Goal: Transaction & Acquisition: Book appointment/travel/reservation

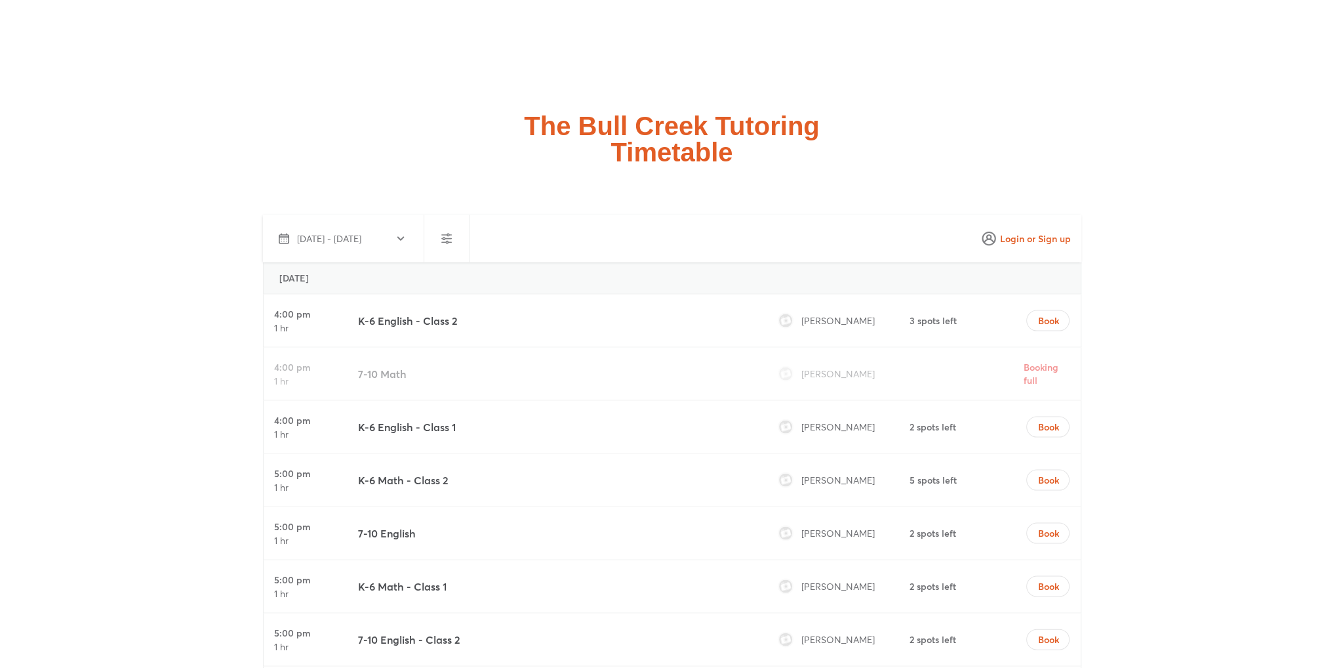
scroll to position [3605, 0]
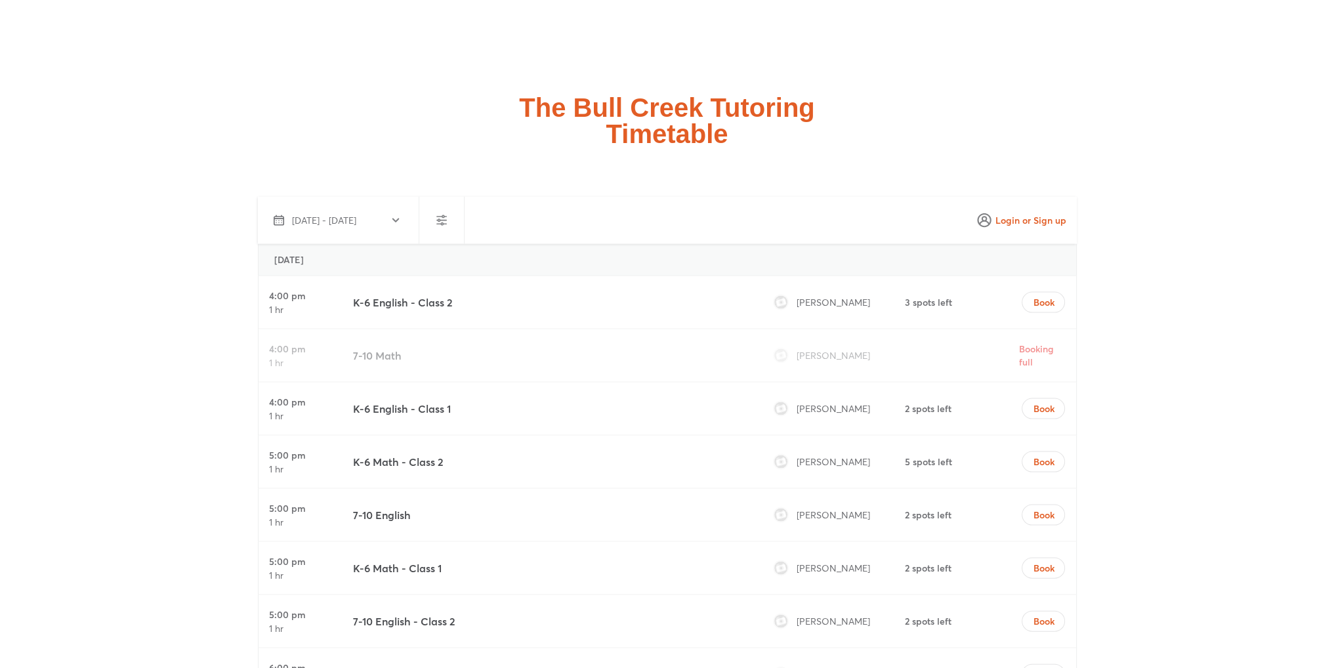
click at [298, 502] on h4 "5:00 pm" at bounding box center [287, 508] width 37 height 13
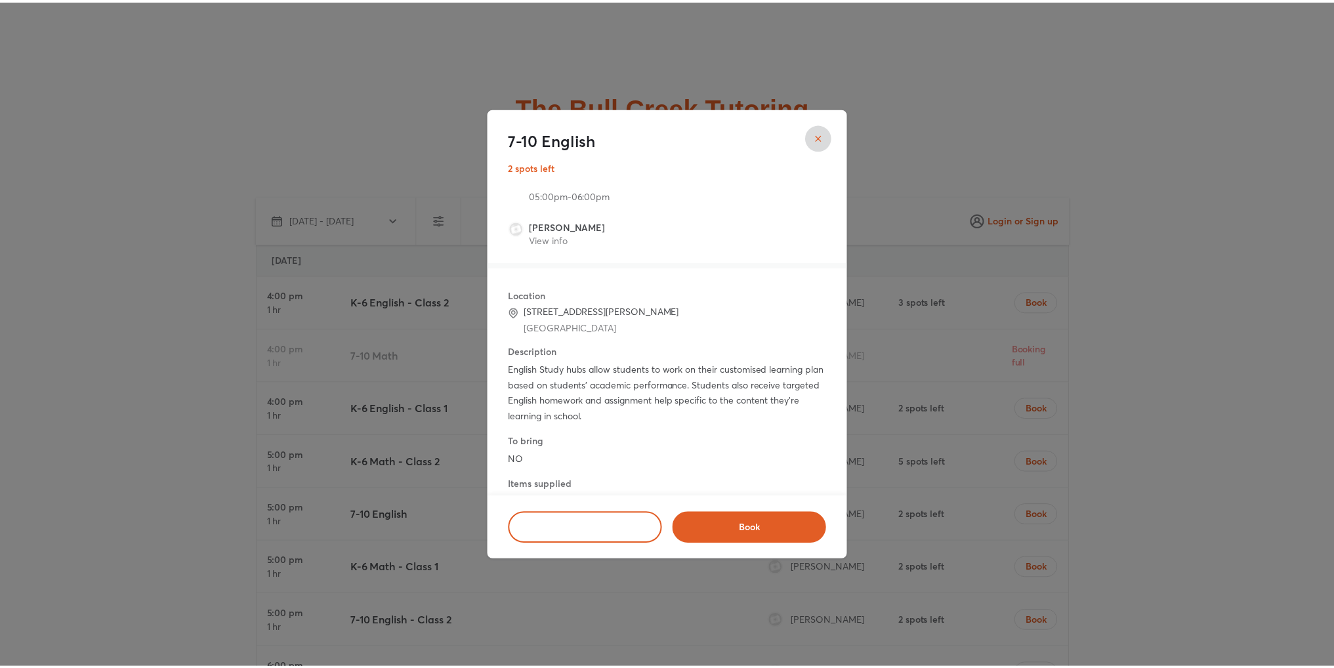
scroll to position [0, 0]
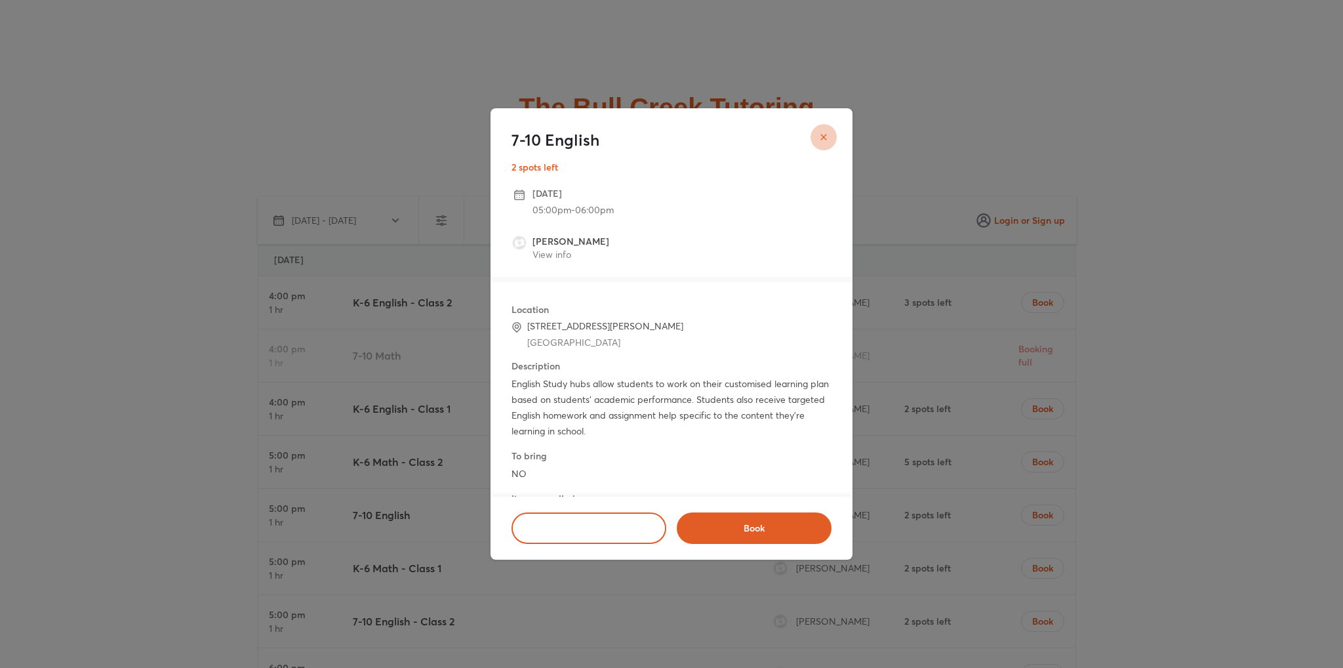
click at [830, 129] on button "close" at bounding box center [824, 137] width 26 height 26
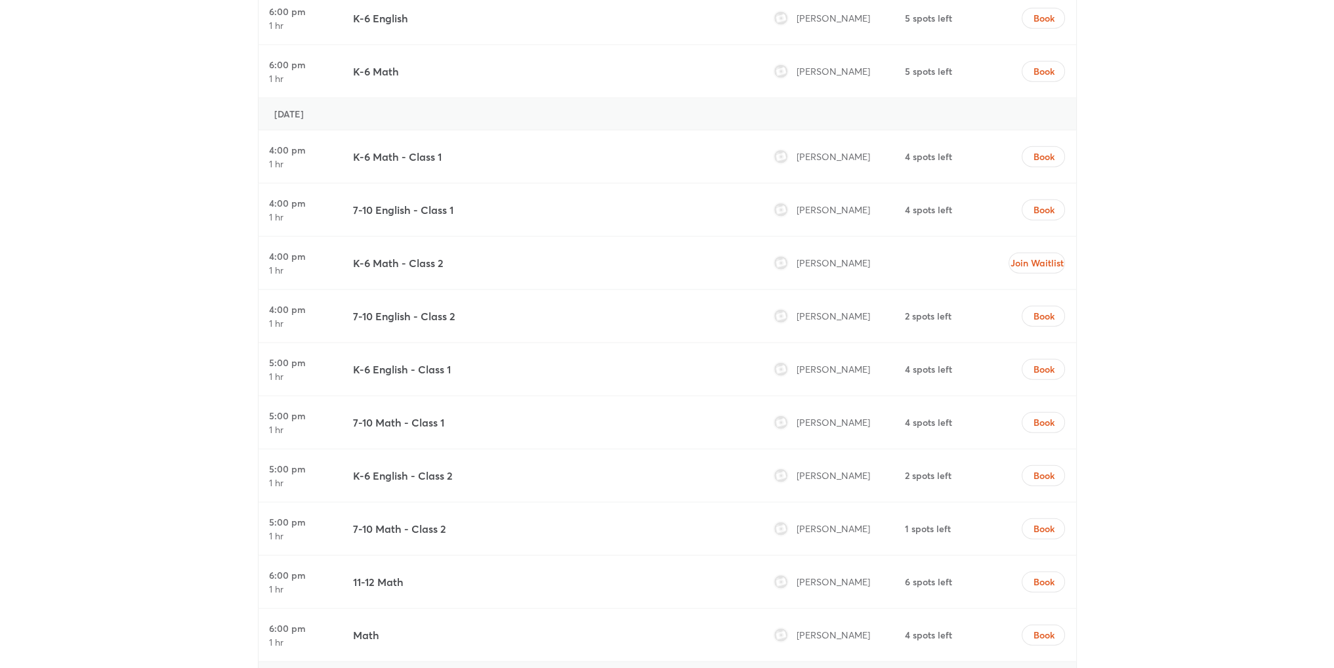
scroll to position [4589, 0]
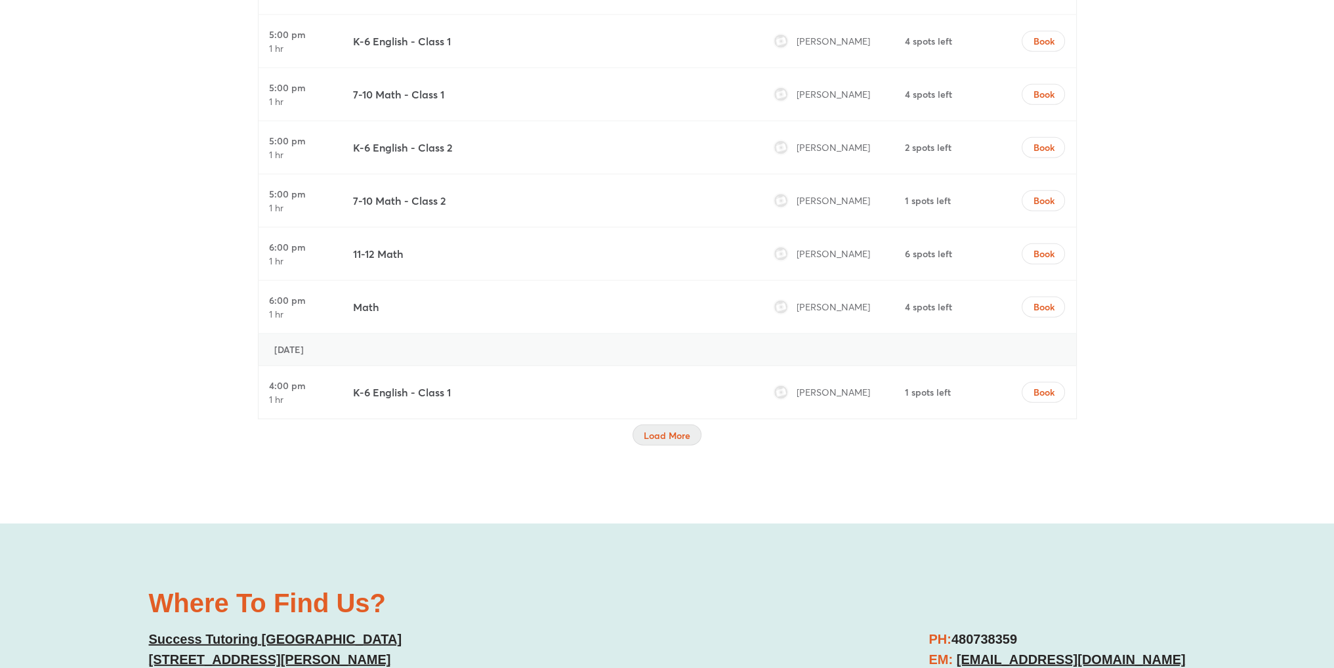
click at [661, 429] on span "Load More" at bounding box center [667, 435] width 47 height 13
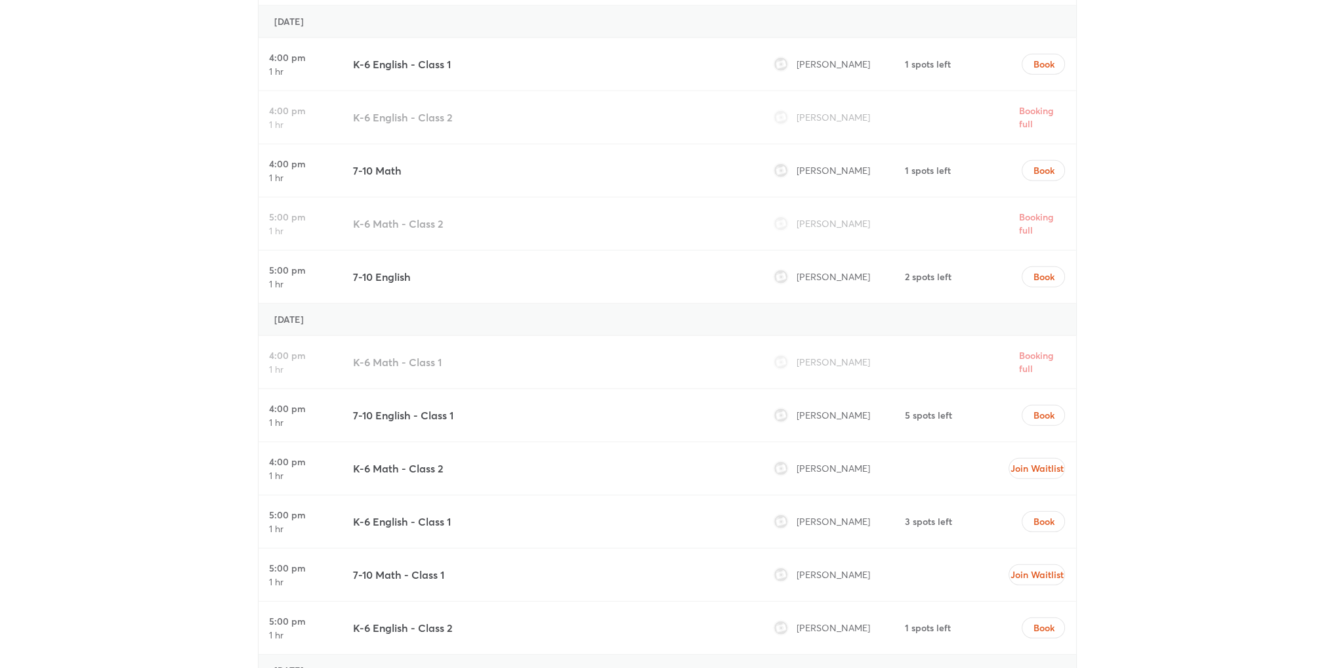
scroll to position [4917, 0]
click at [804, 568] on span "[PERSON_NAME]" at bounding box center [832, 574] width 73 height 12
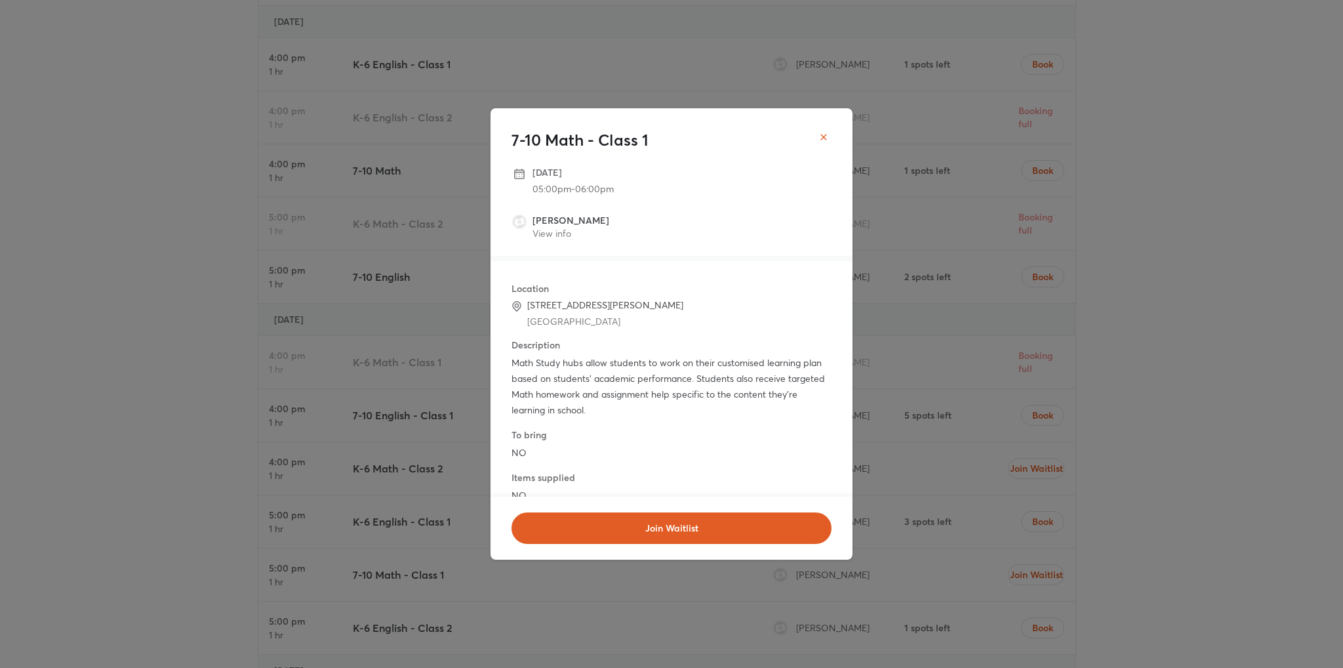
click at [824, 141] on icon "close" at bounding box center [824, 137] width 10 height 10
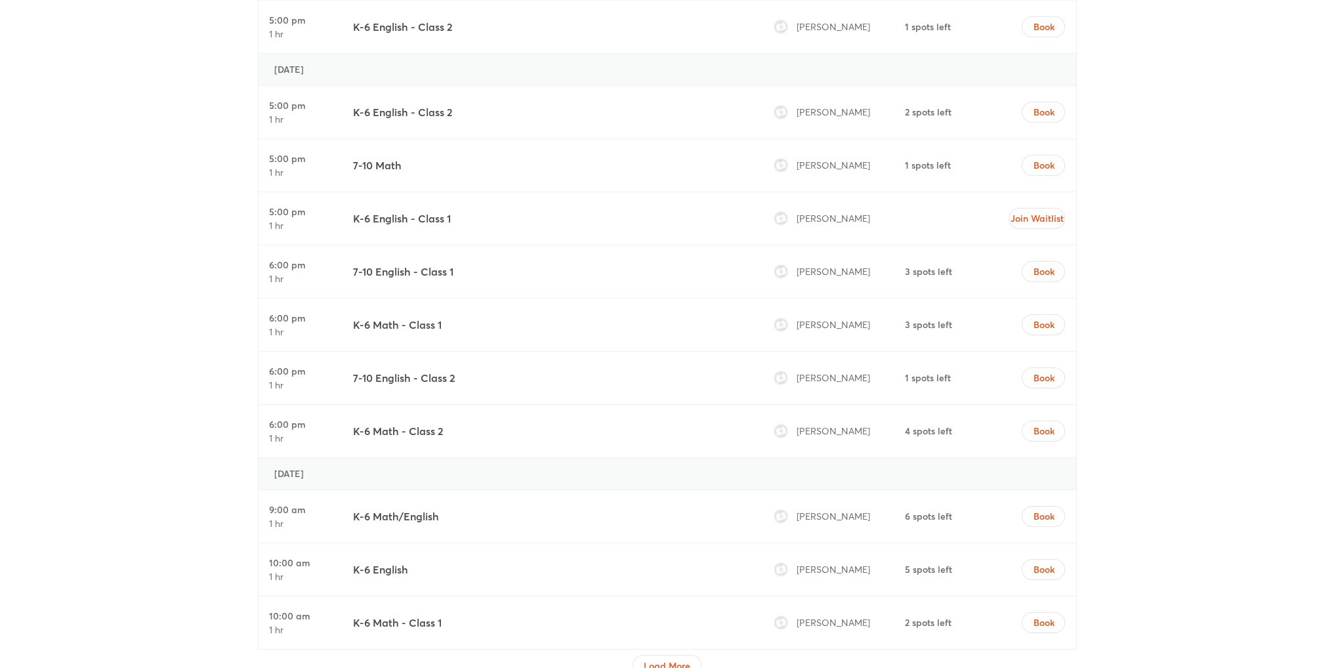
scroll to position [5639, 0]
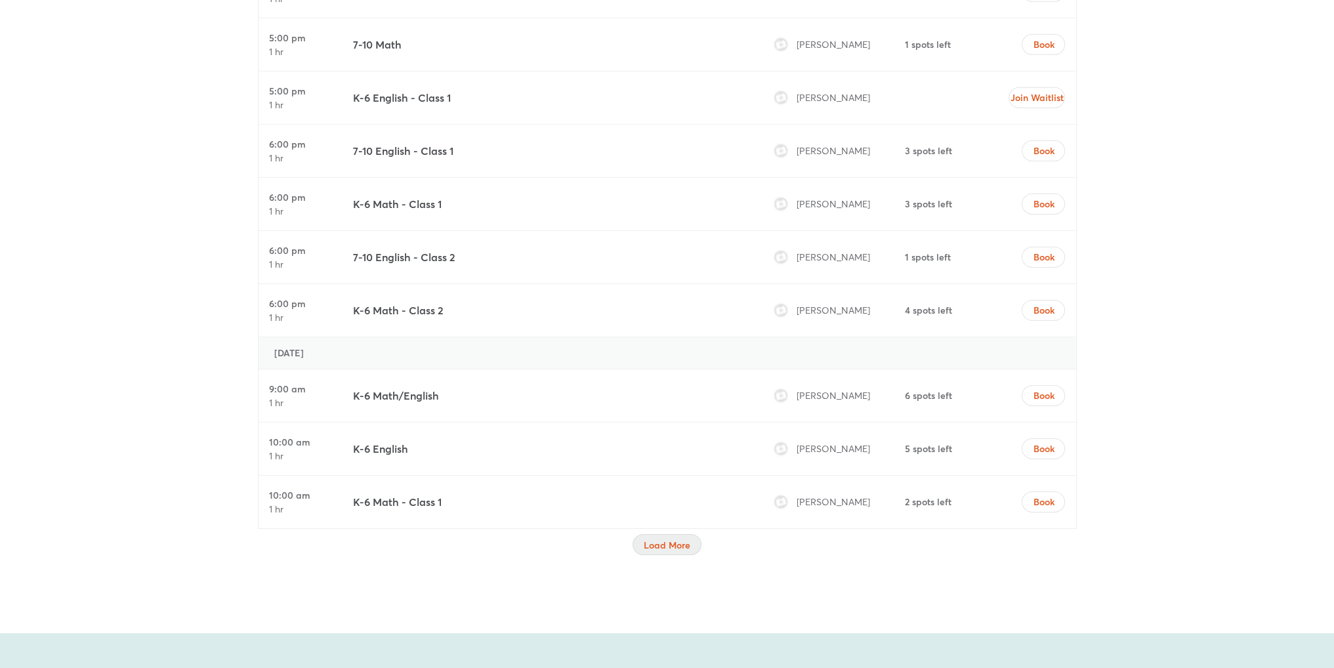
click at [651, 539] on span "Load More" at bounding box center [667, 545] width 47 height 13
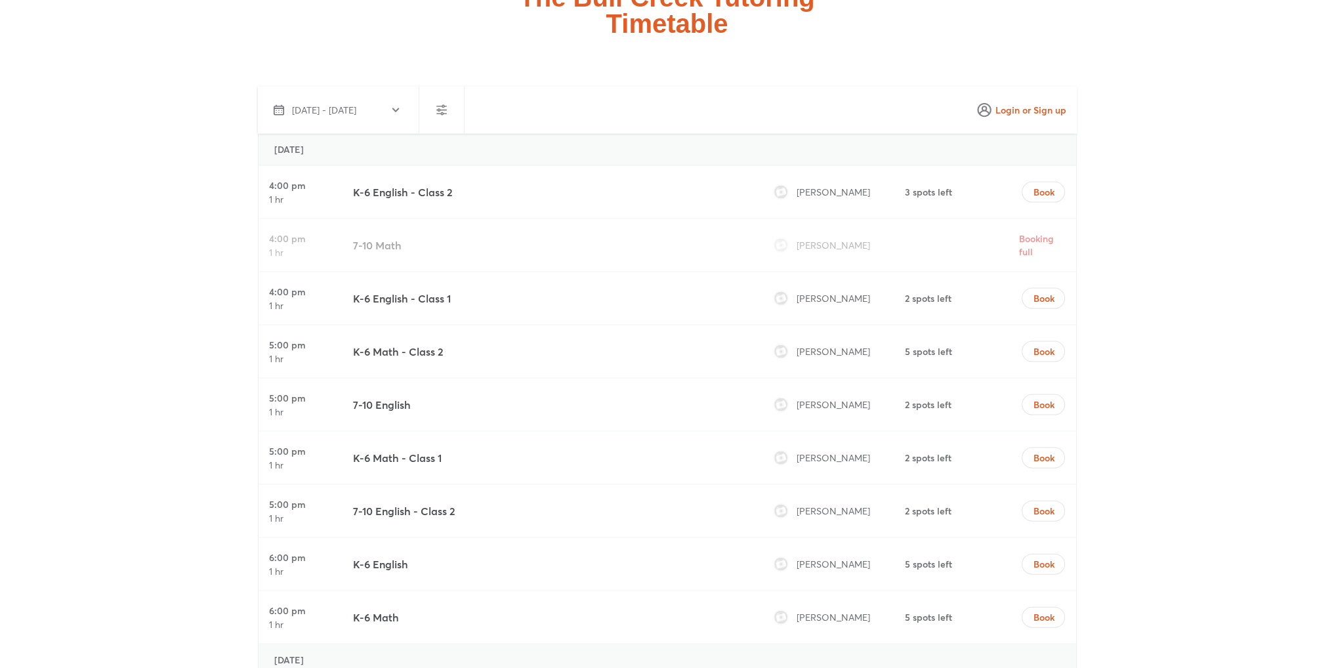
scroll to position [3736, 0]
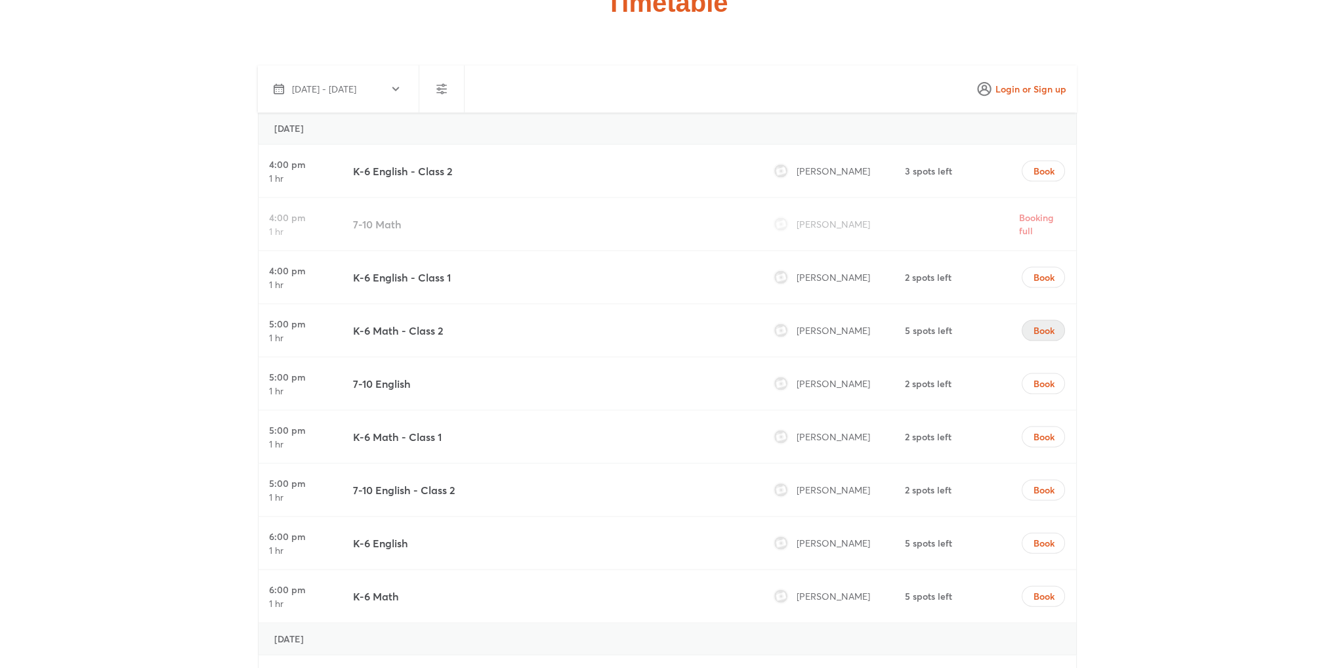
click at [1051, 324] on span "Book" at bounding box center [1043, 330] width 21 height 13
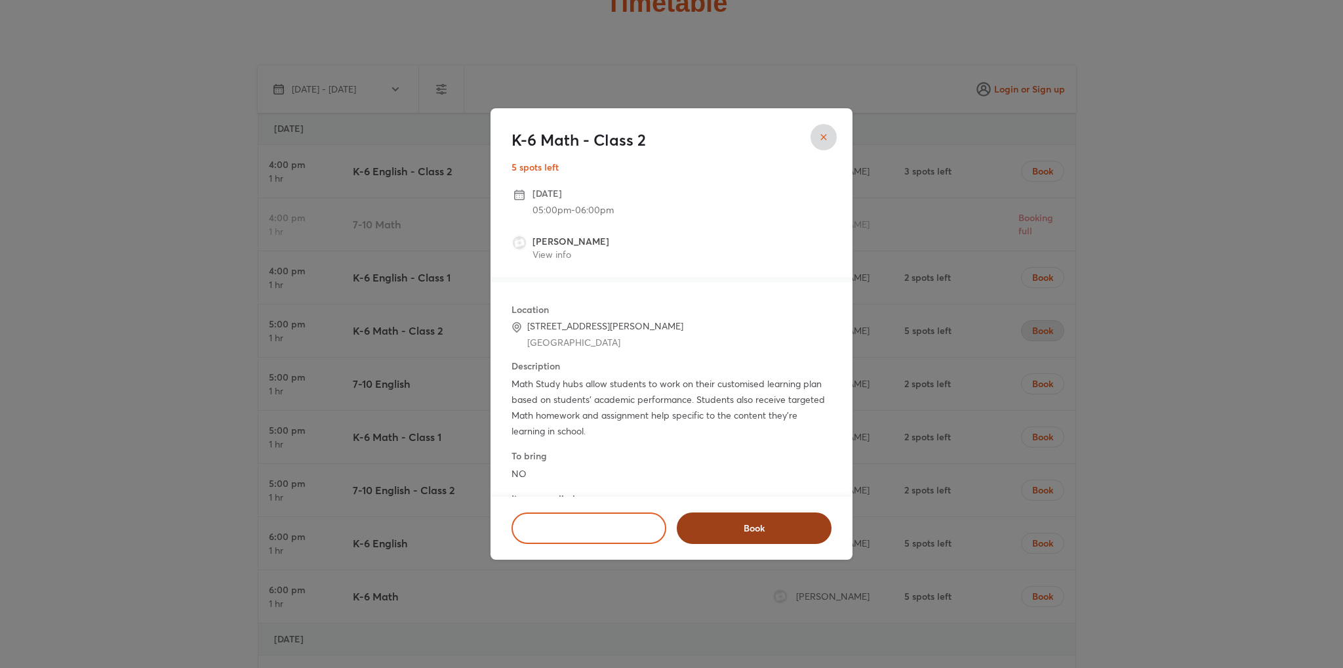
click at [725, 524] on span "Book" at bounding box center [754, 528] width 121 height 13
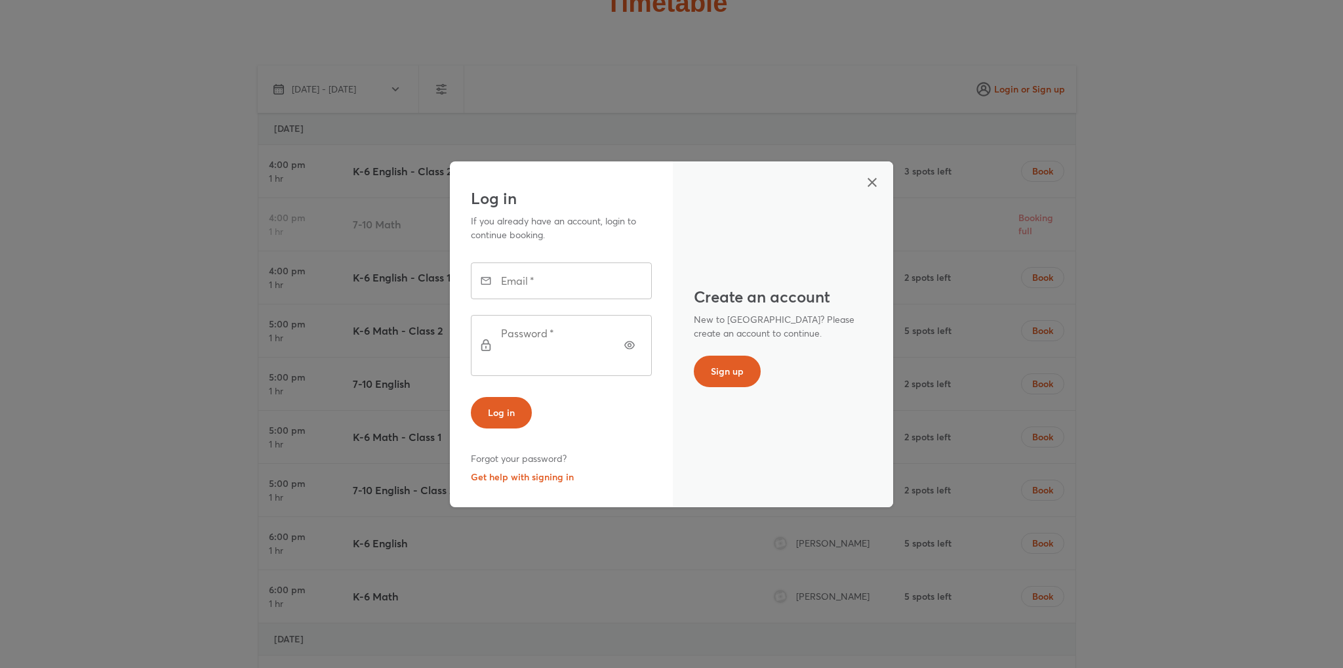
click at [872, 187] on icon "button" at bounding box center [872, 182] width 9 height 9
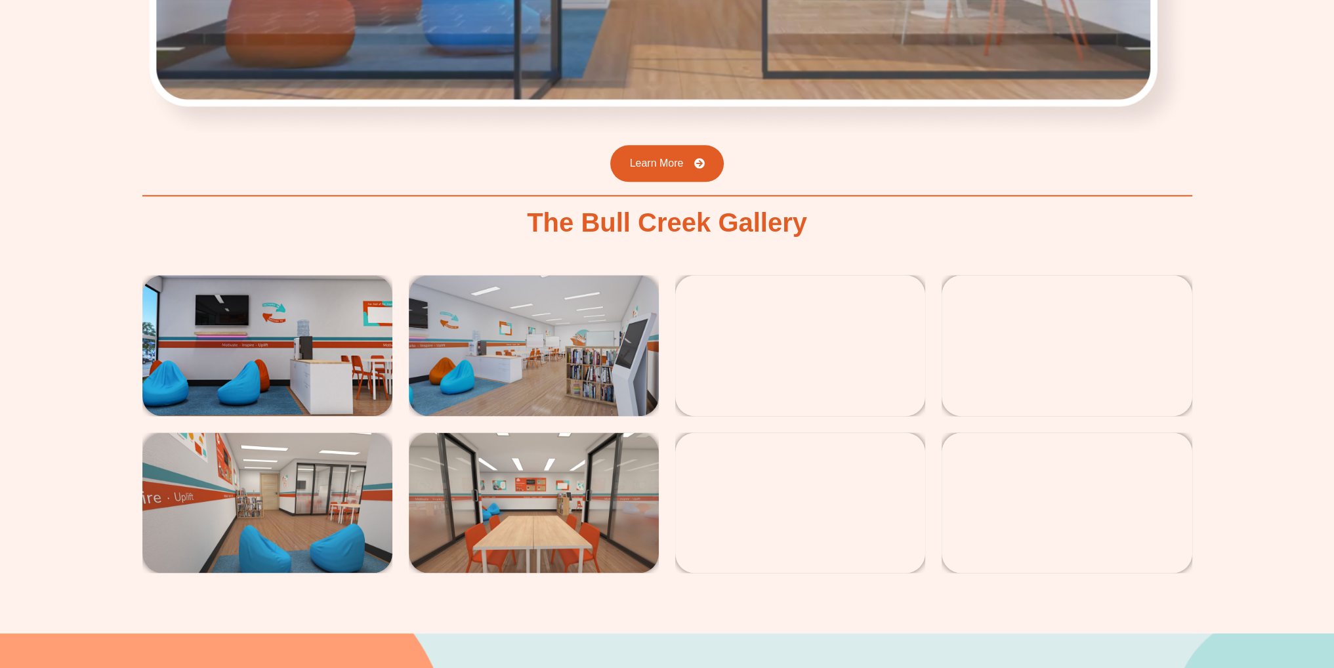
scroll to position [2228, 0]
